Goal: Communication & Community: Ask a question

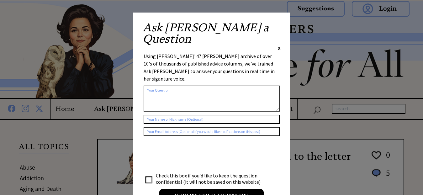
click at [218, 86] on textarea at bounding box center [212, 99] width 136 height 26
click at [260, 86] on textarea at bounding box center [212, 99] width 136 height 26
paste textarea "how do i get a dommy weeaboo otaku gf as a subby [DEMOGRAPHIC_DATA] shinji ikar…"
type textarea "how do i get a dommy weeaboo otaku gf as a subby [DEMOGRAPHIC_DATA] shinji ikar…"
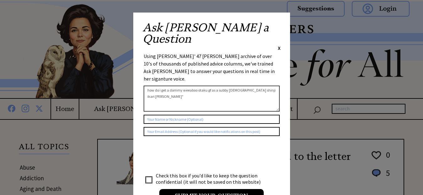
click at [161, 172] on td "Check this box if you'd like to keep the question confidential (it will not be …" at bounding box center [211, 178] width 111 height 13
click at [151, 177] on input "checkbox" at bounding box center [149, 180] width 6 height 6
checkbox input "true"
click at [170, 86] on textarea "how do i get a dommy weeaboo otaku gf as a subby [DEMOGRAPHIC_DATA] shinji ikar…" at bounding box center [212, 99] width 136 height 26
click at [211, 86] on textarea "how do i get a dommy weeaboo otaku gf as a subby [DEMOGRAPHIC_DATA] shinji ikar…" at bounding box center [212, 99] width 136 height 26
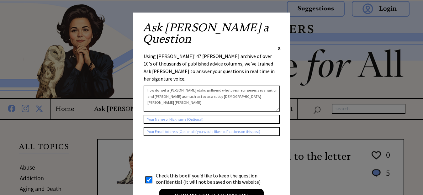
type textarea "how do i get a [PERSON_NAME] otaku girlfriend who loves neon genesis evangelion…"
click at [194, 189] on input "Submit your Question" at bounding box center [211, 196] width 104 height 14
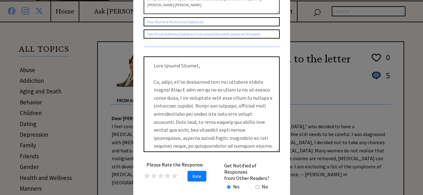
scroll to position [177, 0]
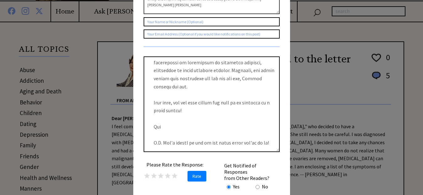
click at [251, 117] on textarea at bounding box center [212, 104] width 136 height 96
click at [261, 183] on td at bounding box center [257, 186] width 7 height 7
click at [260, 185] on input "radio" at bounding box center [258, 187] width 4 height 4
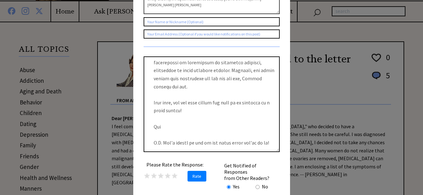
radio input "true"
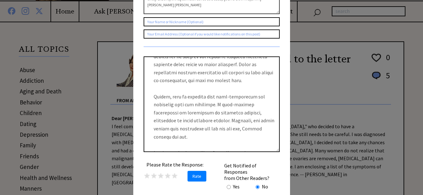
scroll to position [0, 0]
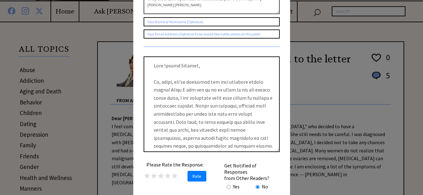
click at [207, 58] on textarea at bounding box center [212, 104] width 136 height 96
click at [214, 56] on textarea at bounding box center [212, 104] width 136 height 96
type textarea "Dear [PERSON_NAME], Oh, honey, you've certainly got some specific tastes there!…"
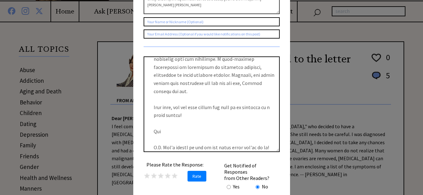
scroll to position [177, 0]
